Goal: Information Seeking & Learning: Learn about a topic

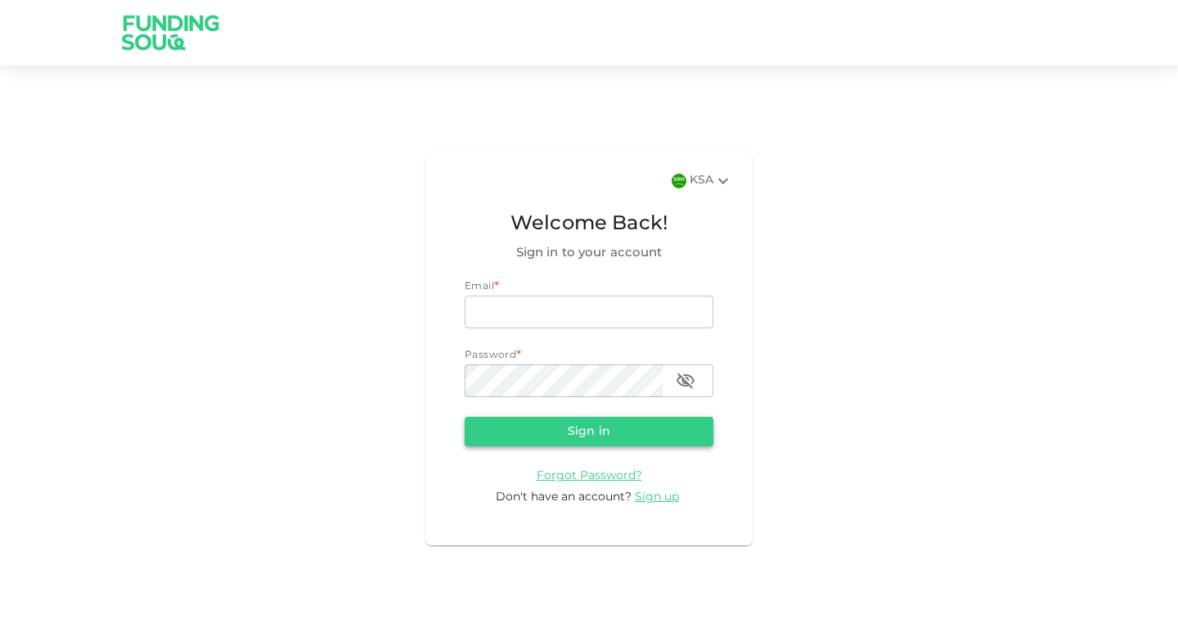
type input "[EMAIL_ADDRESS][DOMAIN_NAME]"
click at [585, 435] on button "Sign in" at bounding box center [589, 431] width 249 height 29
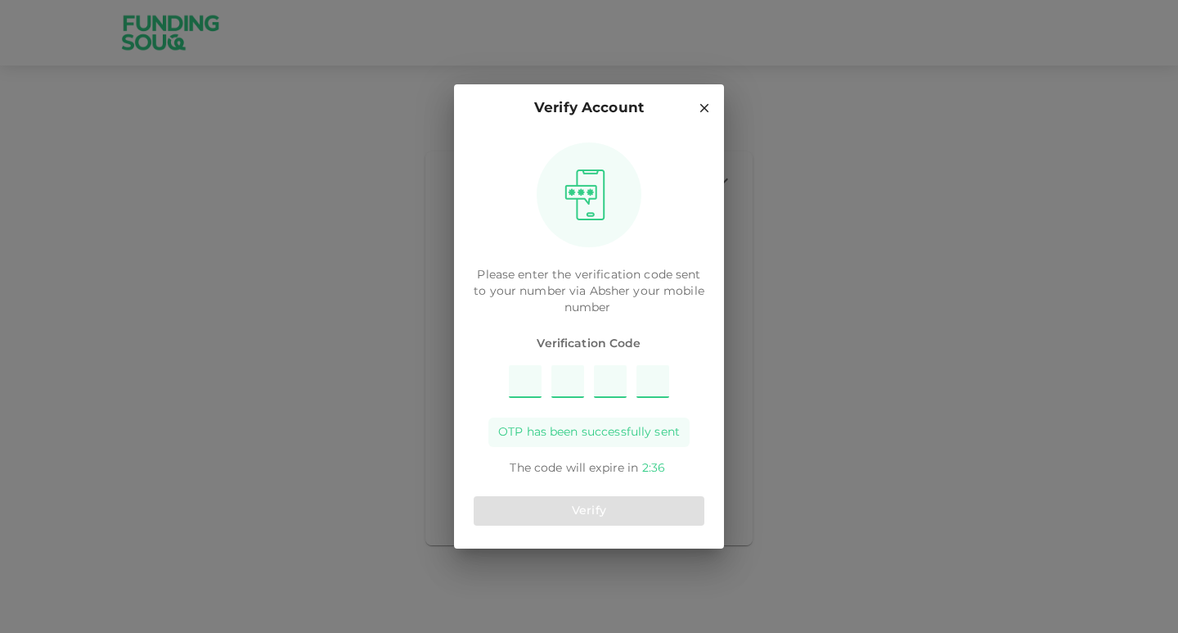
type input "2"
type input "5"
type input "8"
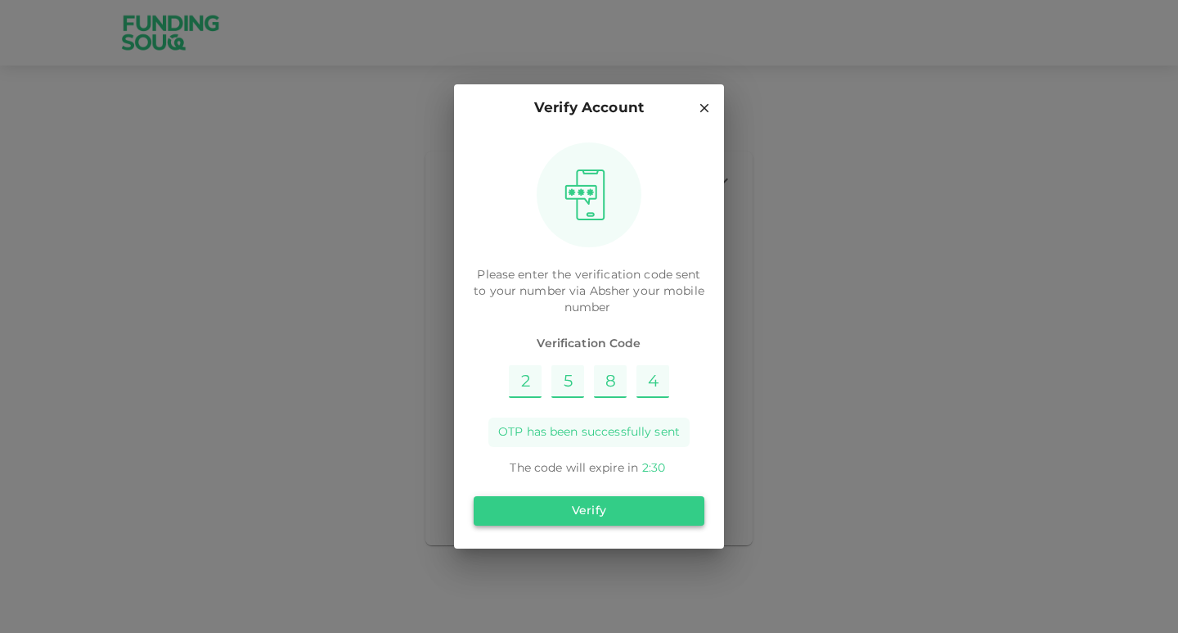
type input "4"
click at [592, 510] on button "Verify" at bounding box center [589, 510] width 231 height 29
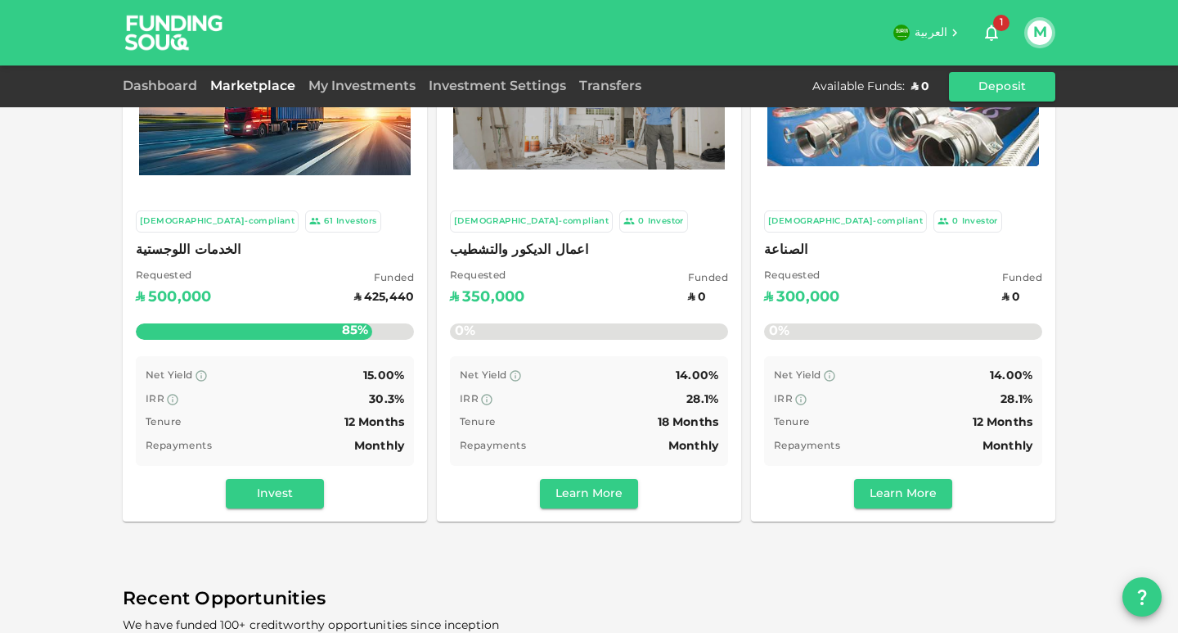
scroll to position [82, 0]
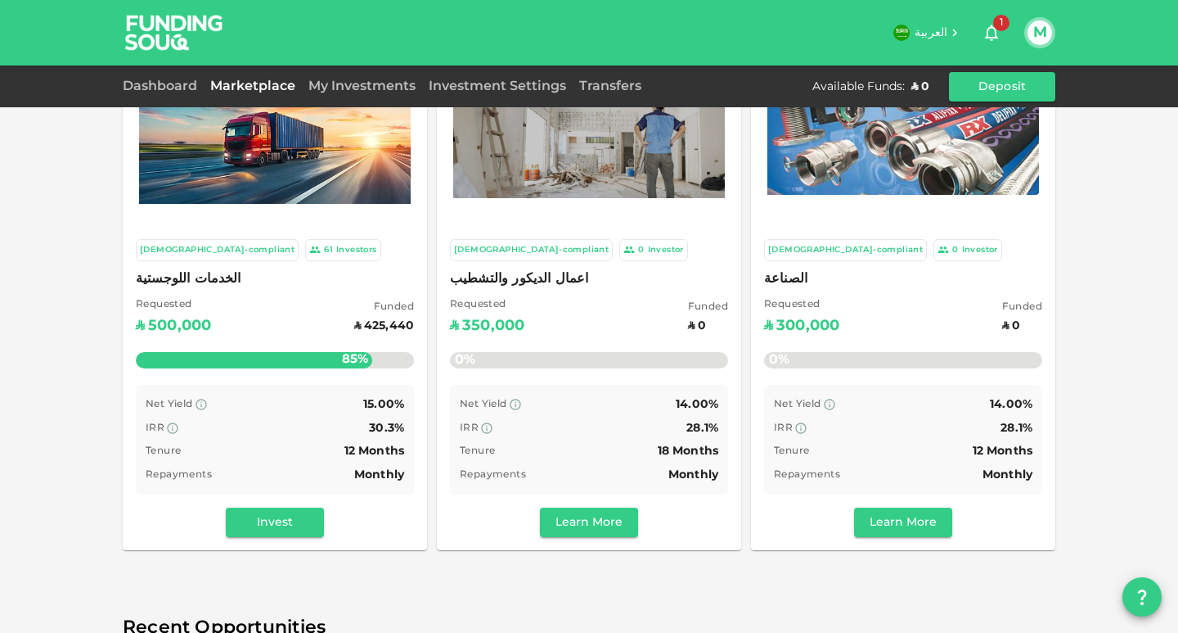
click at [305, 179] on img at bounding box center [275, 136] width 272 height 136
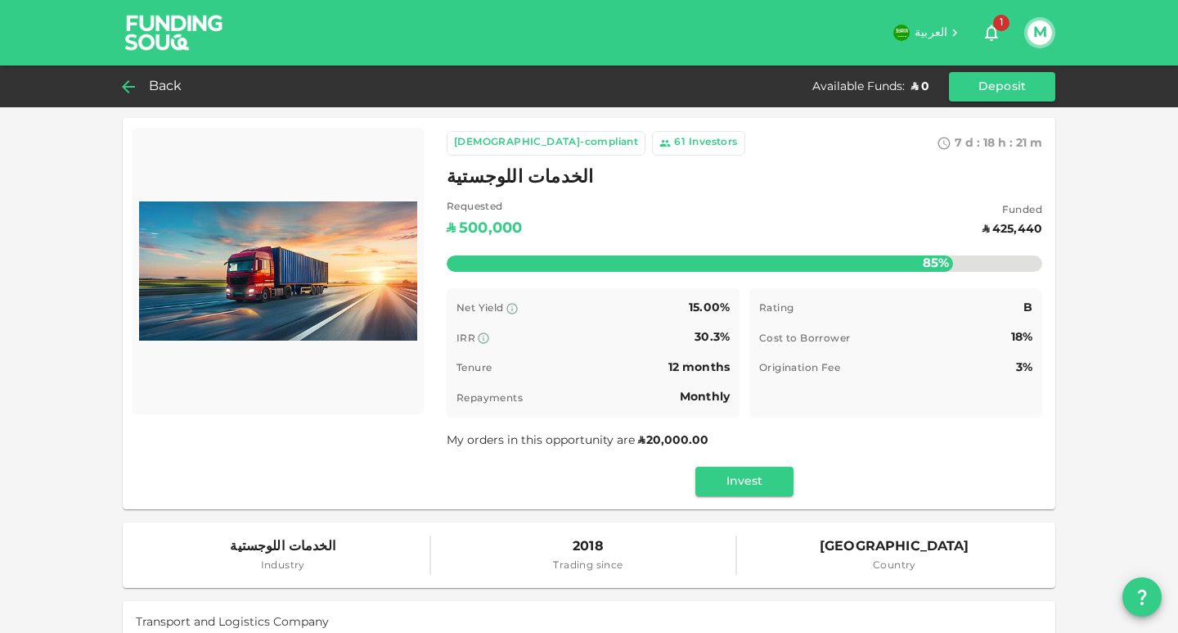
click at [130, 93] on icon at bounding box center [129, 87] width 20 height 20
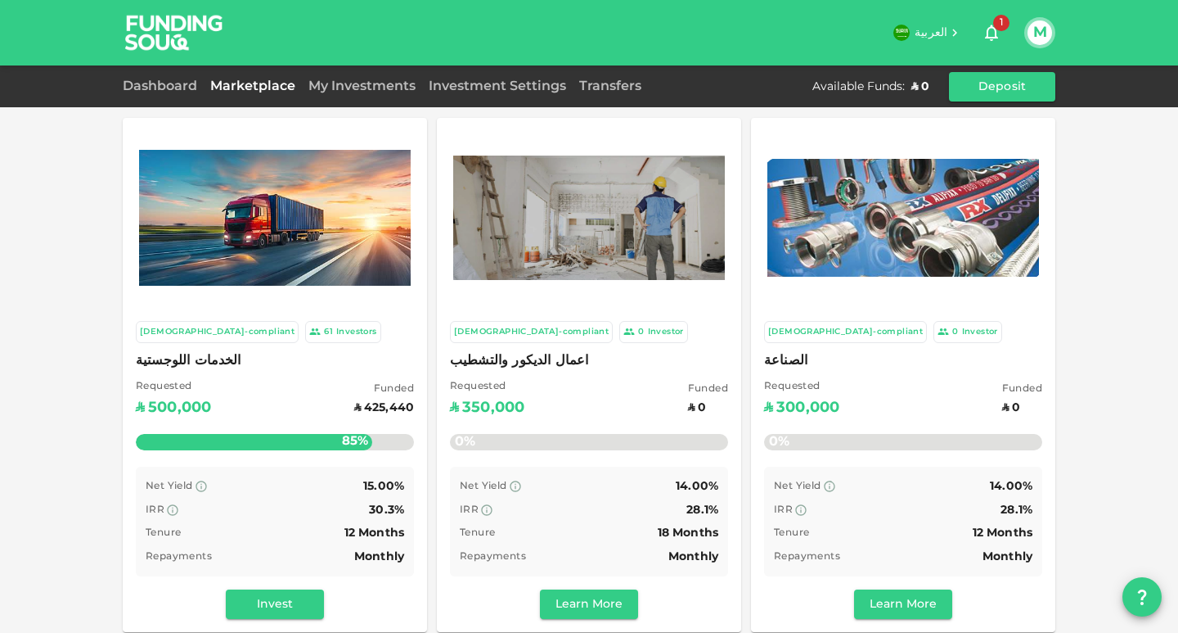
click at [583, 227] on img at bounding box center [589, 217] width 272 height 124
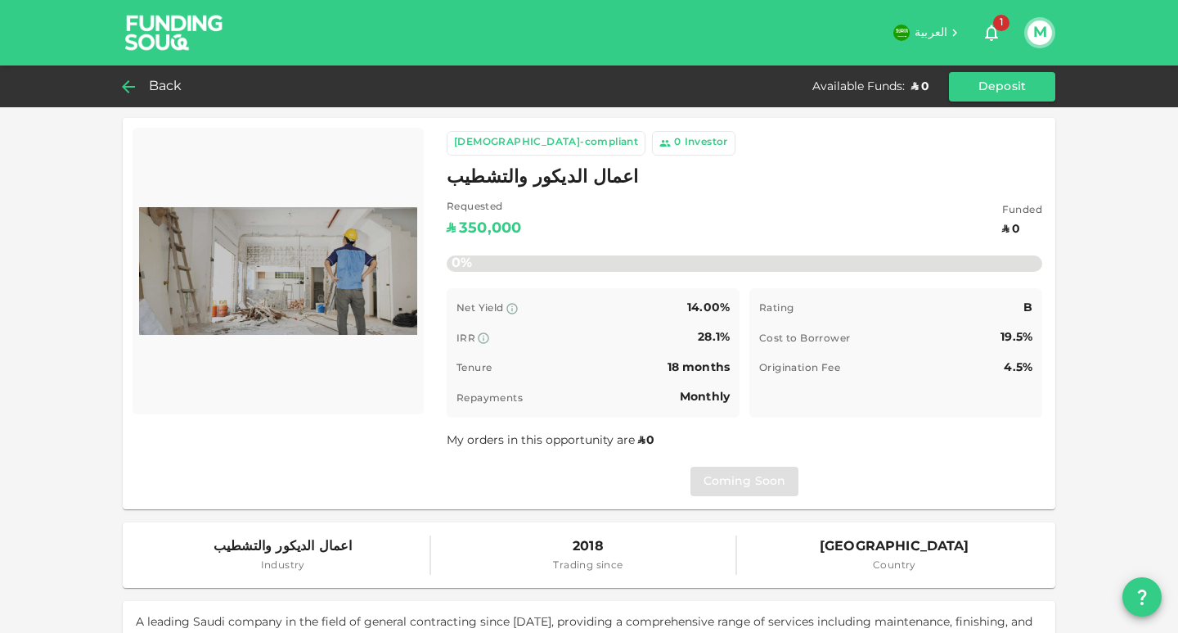
click at [131, 80] on icon at bounding box center [129, 87] width 20 height 20
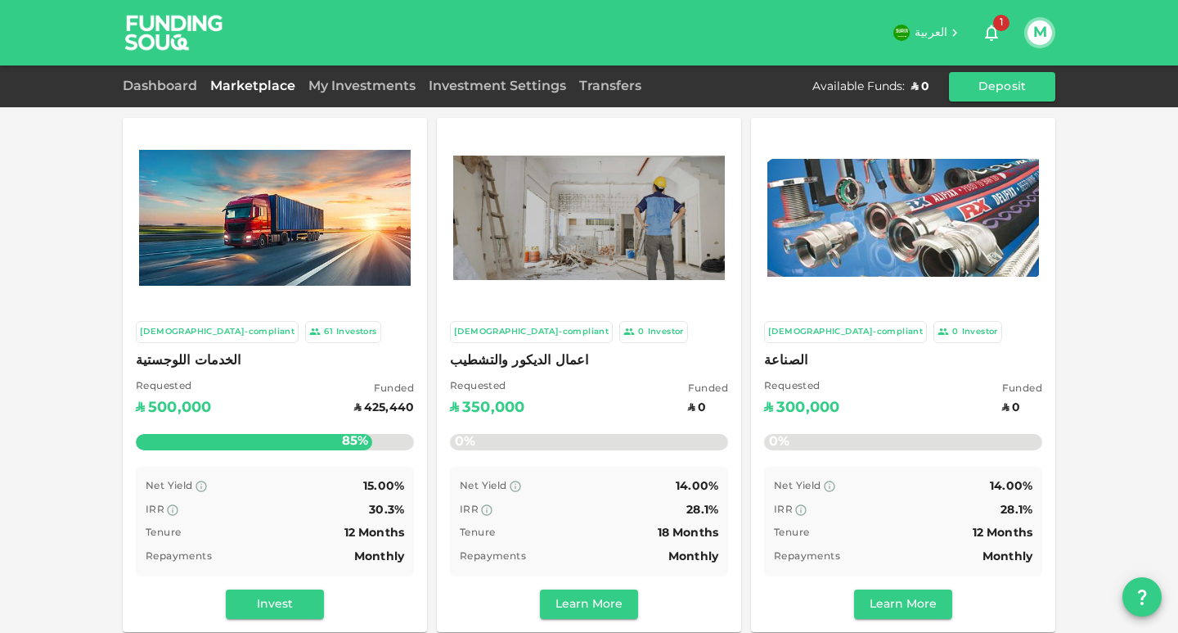
click at [916, 241] on img at bounding box center [904, 218] width 272 height 118
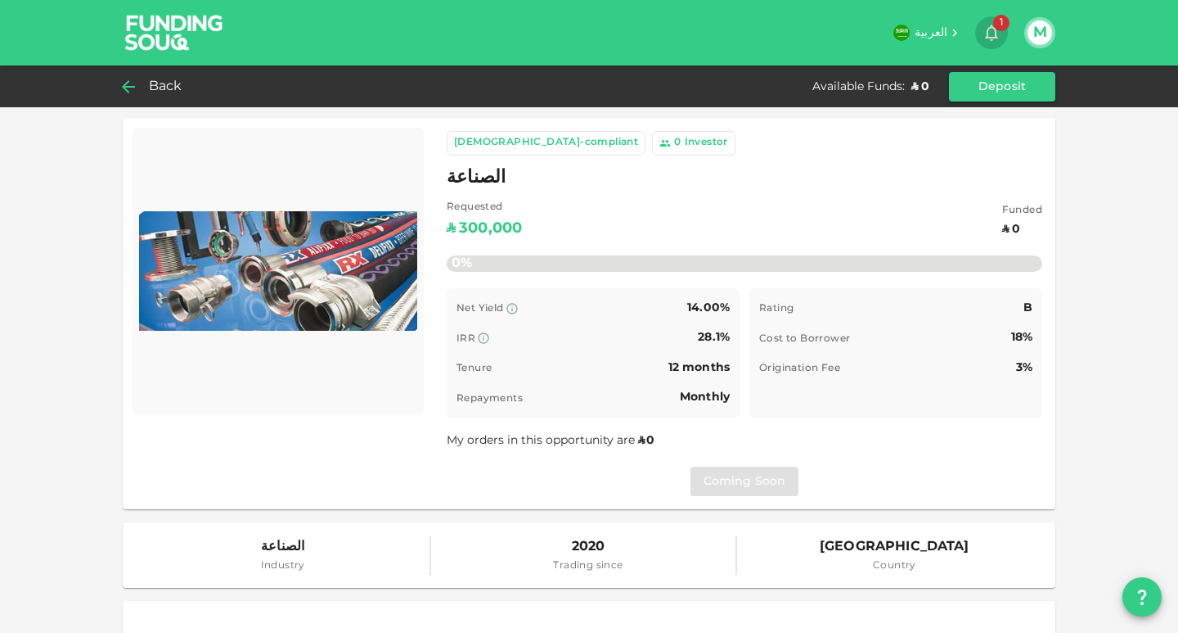
click at [987, 28] on icon "button" at bounding box center [992, 33] width 20 height 20
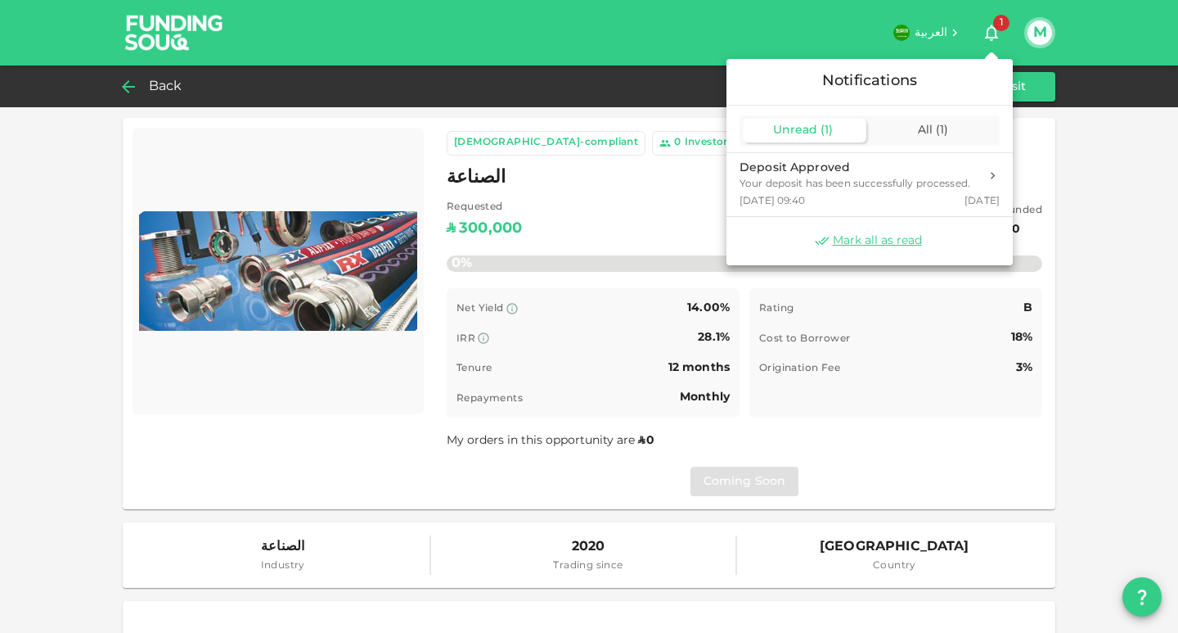
click at [125, 84] on div at bounding box center [589, 316] width 1178 height 633
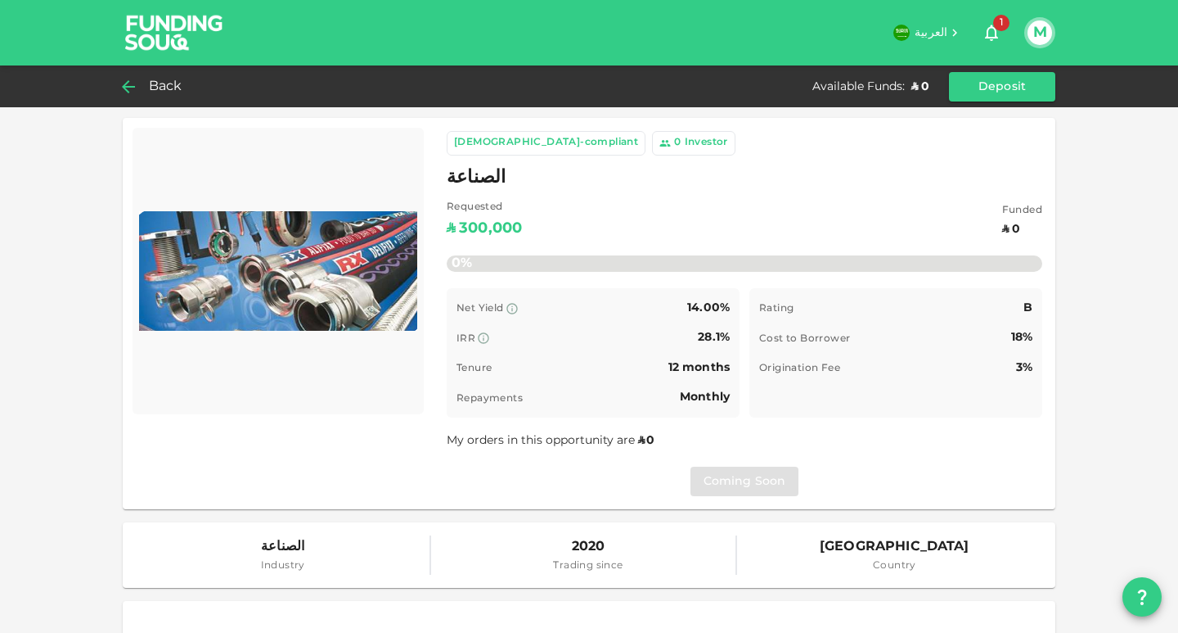
click at [129, 84] on icon at bounding box center [129, 87] width 20 height 20
